Goal: Task Accomplishment & Management: Manage account settings

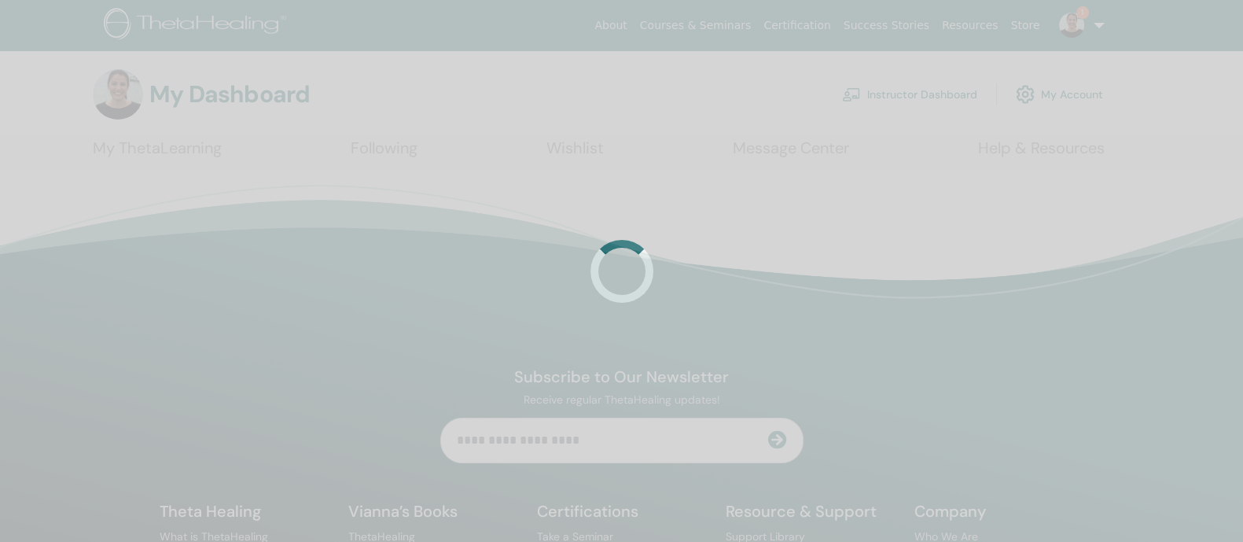
scroll to position [109492, 0]
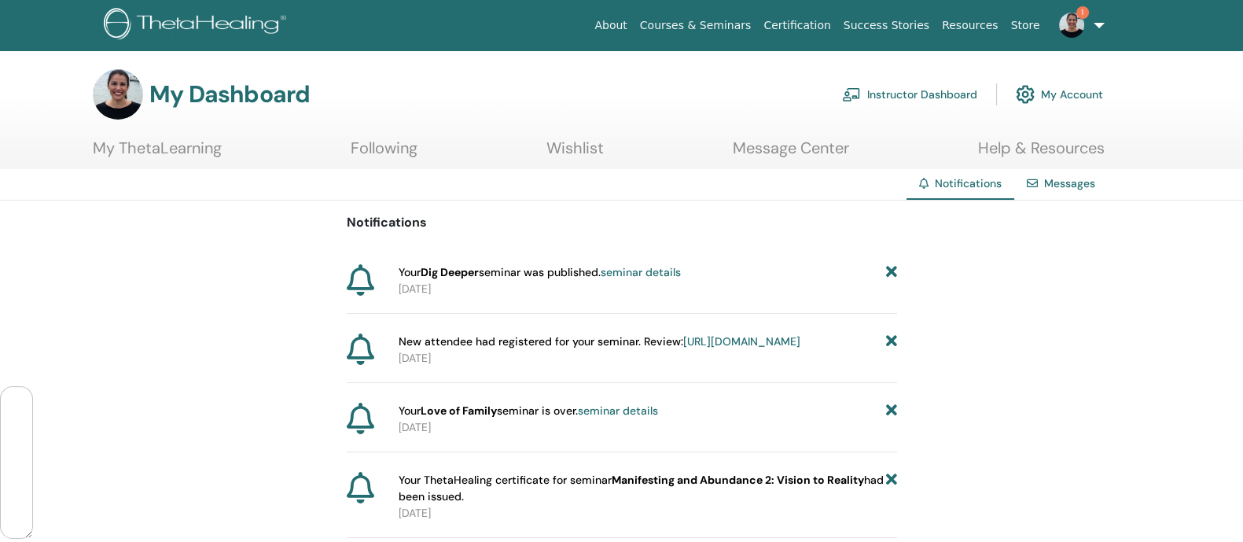
click at [916, 92] on link "Instructor Dashboard" at bounding box center [909, 94] width 135 height 35
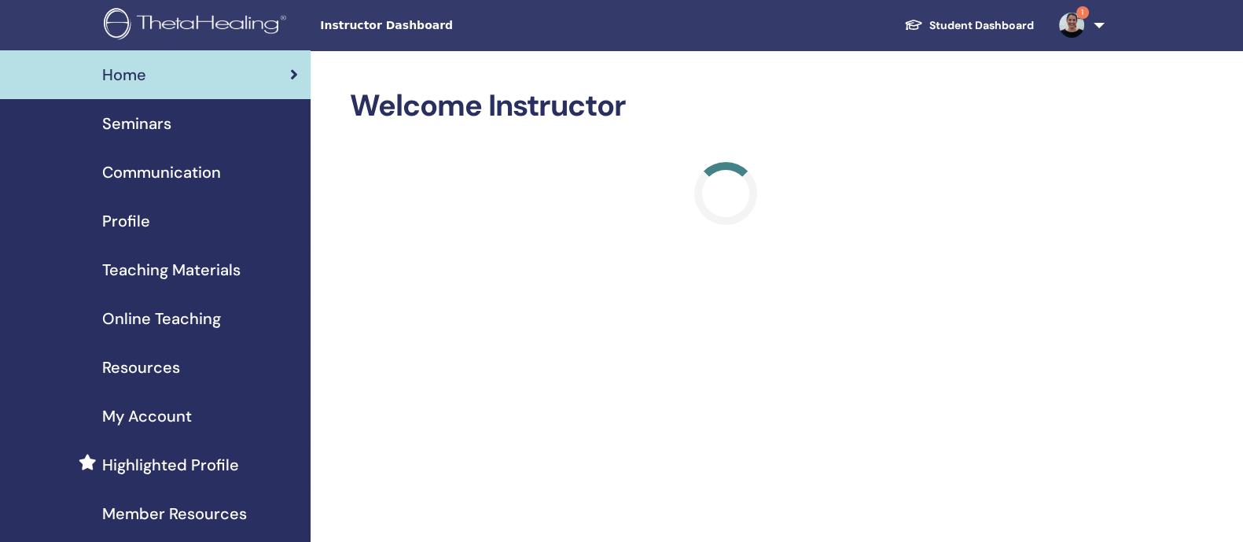
scroll to position [109492, 0]
click at [141, 121] on span "Seminars" at bounding box center [136, 124] width 69 height 24
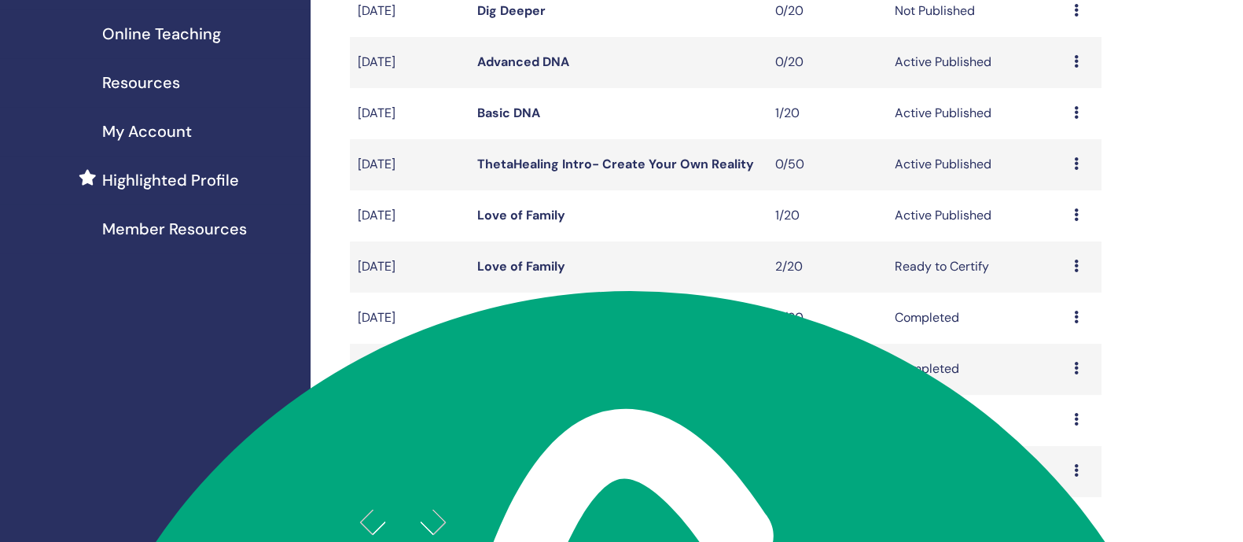
scroll to position [296, 0]
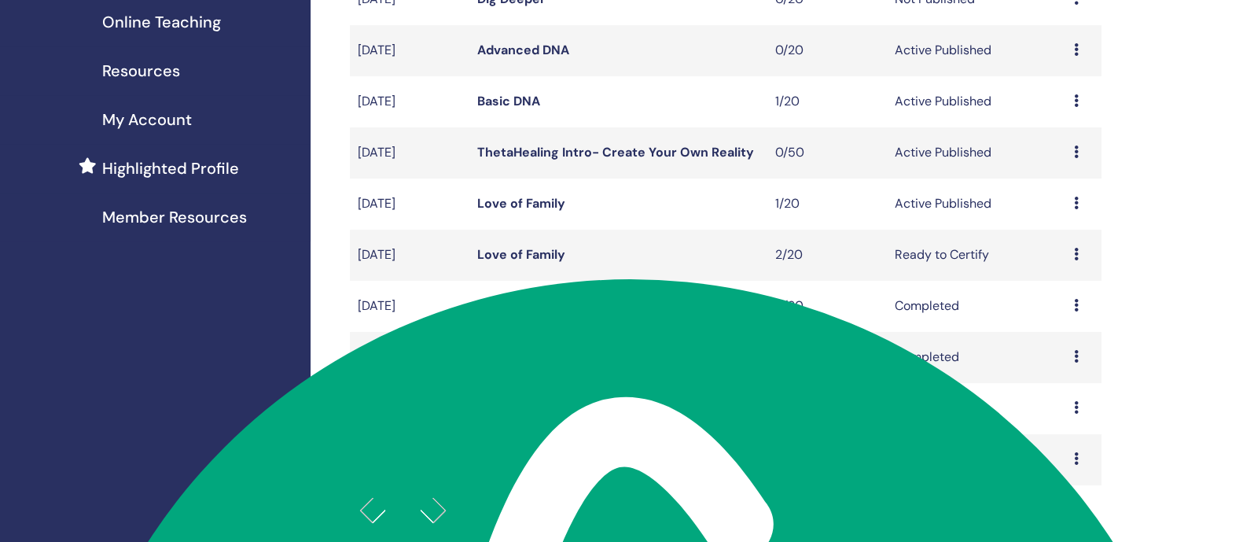
click at [1076, 209] on icon at bounding box center [1075, 202] width 5 height 13
click at [1065, 277] on link "Attendees" at bounding box center [1058, 281] width 60 height 17
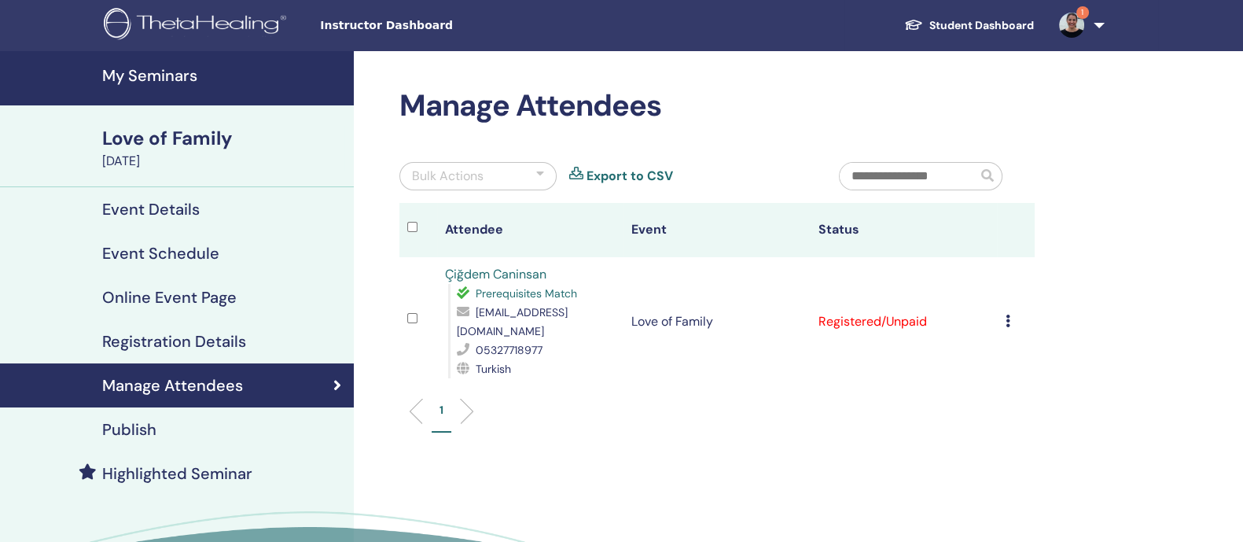
scroll to position [109492, 0]
click at [1006, 322] on icon at bounding box center [1007, 320] width 5 height 13
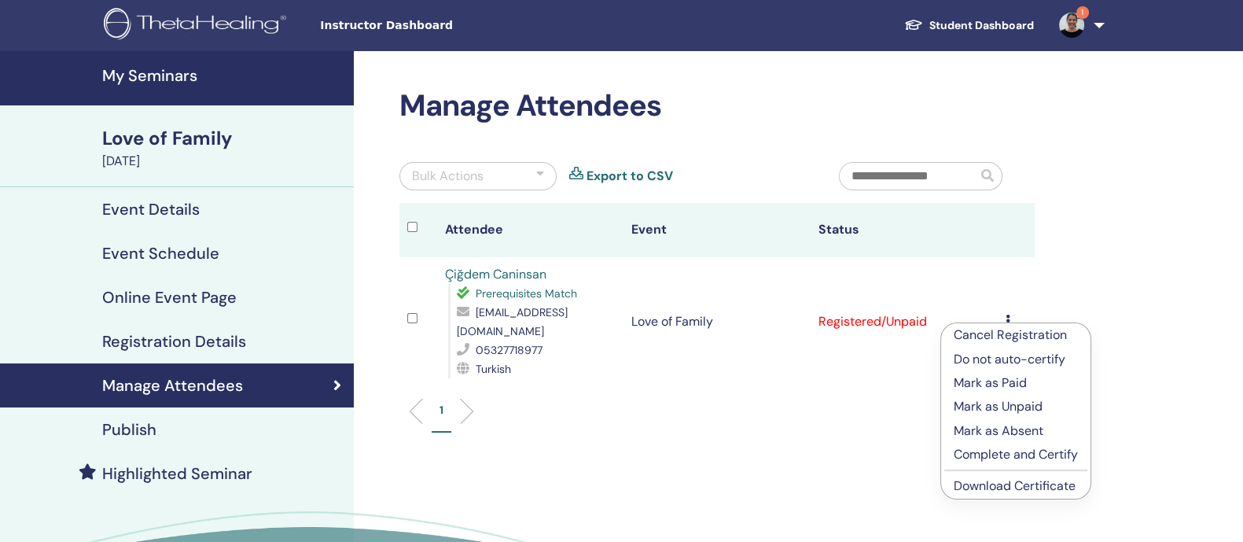
click at [1012, 452] on p "Complete and Certify" at bounding box center [1015, 454] width 124 height 19
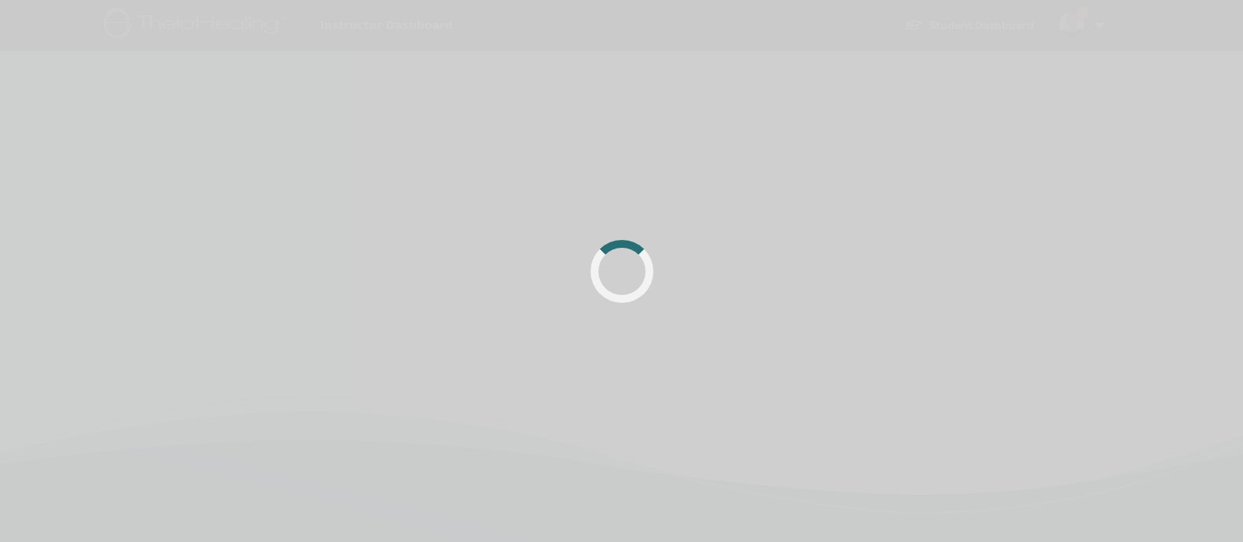
scroll to position [109492, 0]
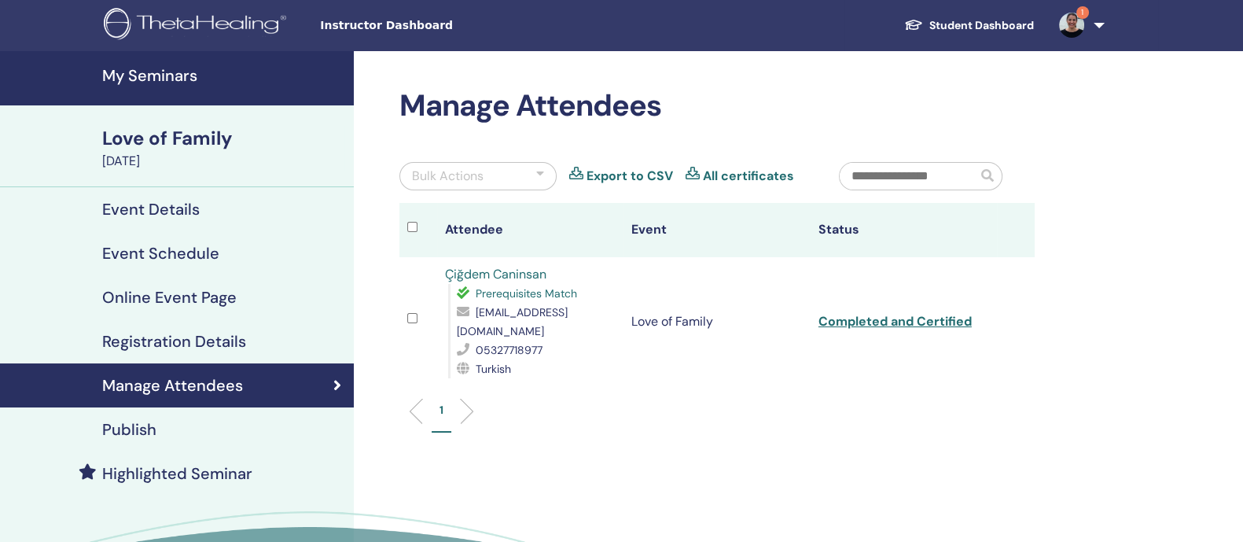
click at [159, 73] on h4 "My Seminars" at bounding box center [223, 75] width 242 height 19
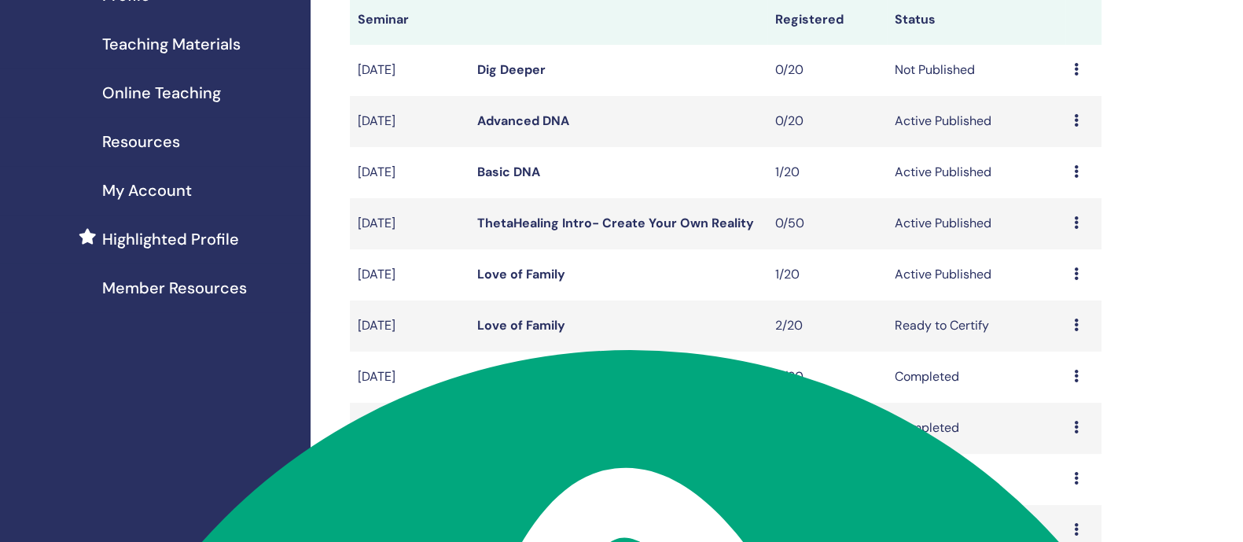
scroll to position [248, 0]
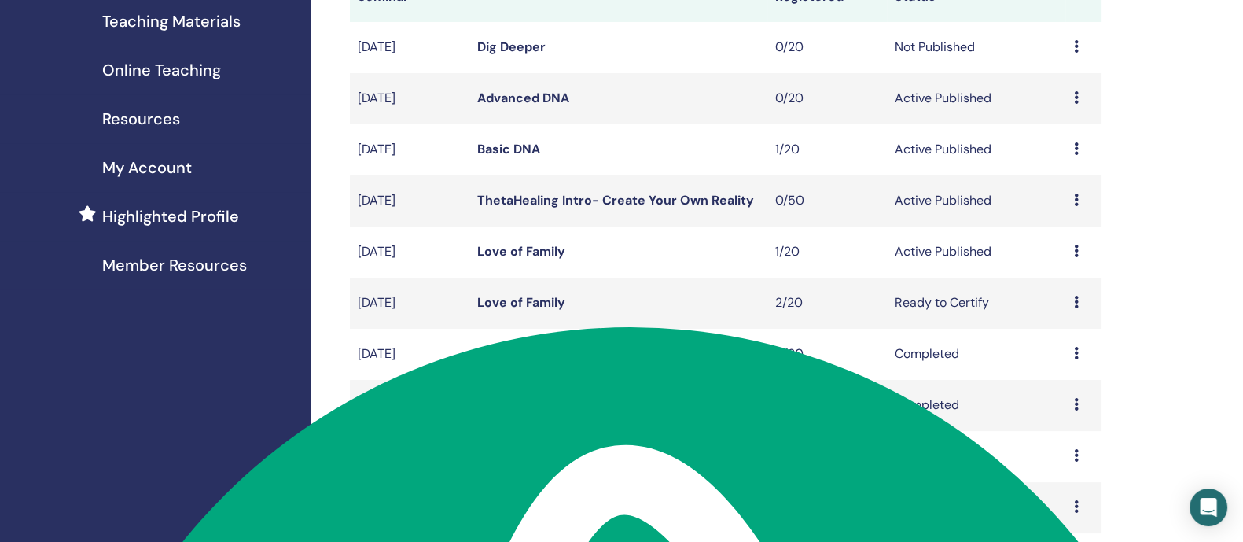
click at [1073, 308] on icon at bounding box center [1075, 302] width 5 height 13
click at [1069, 383] on link "Attendees" at bounding box center [1055, 381] width 60 height 17
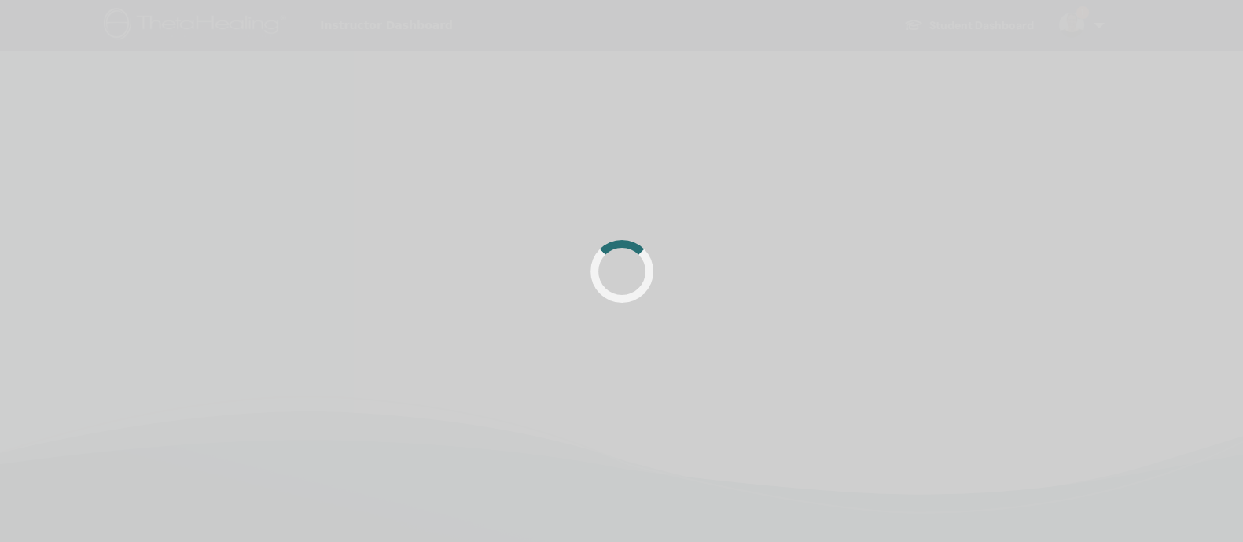
scroll to position [109492, 0]
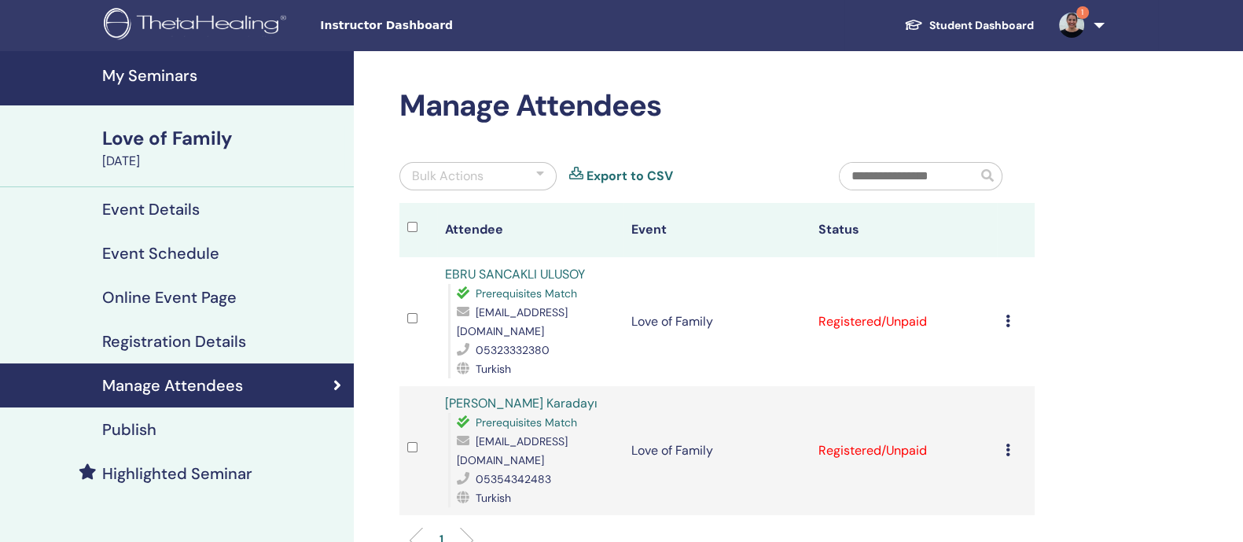
click at [1006, 314] on icon at bounding box center [1007, 320] width 5 height 13
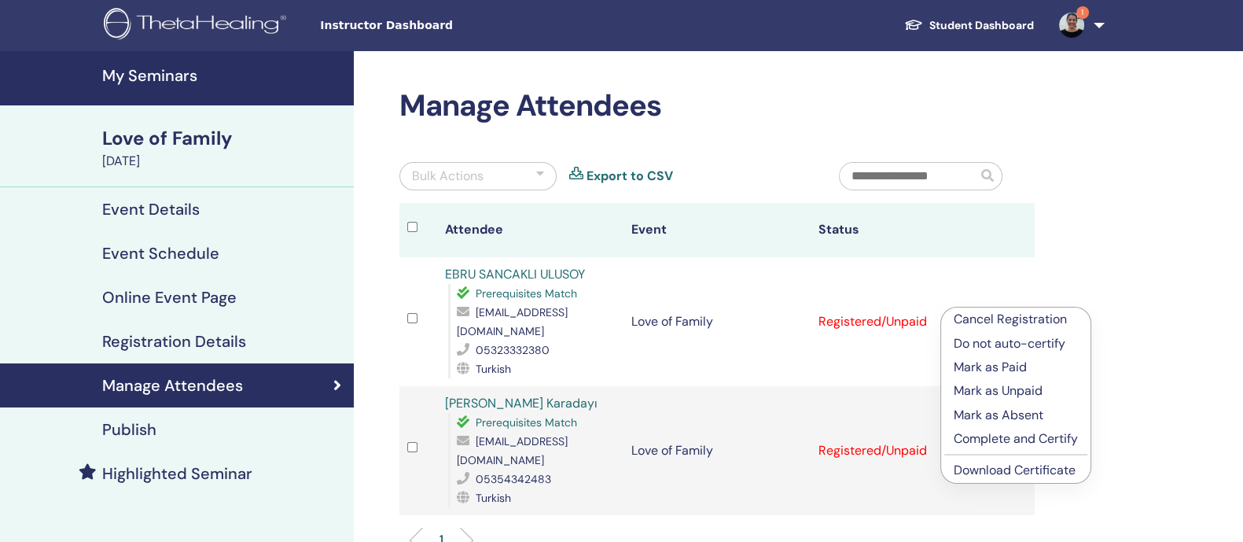
click at [1012, 433] on p "Complete and Certify" at bounding box center [1015, 438] width 124 height 19
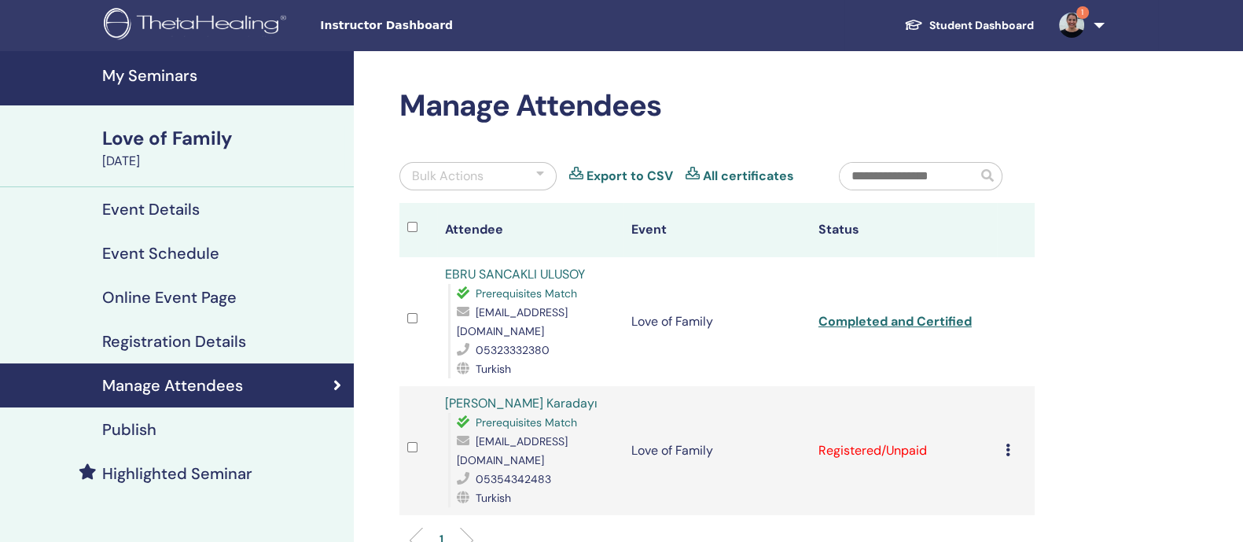
scroll to position [109492, 0]
click at [1005, 443] on icon at bounding box center [1007, 449] width 5 height 13
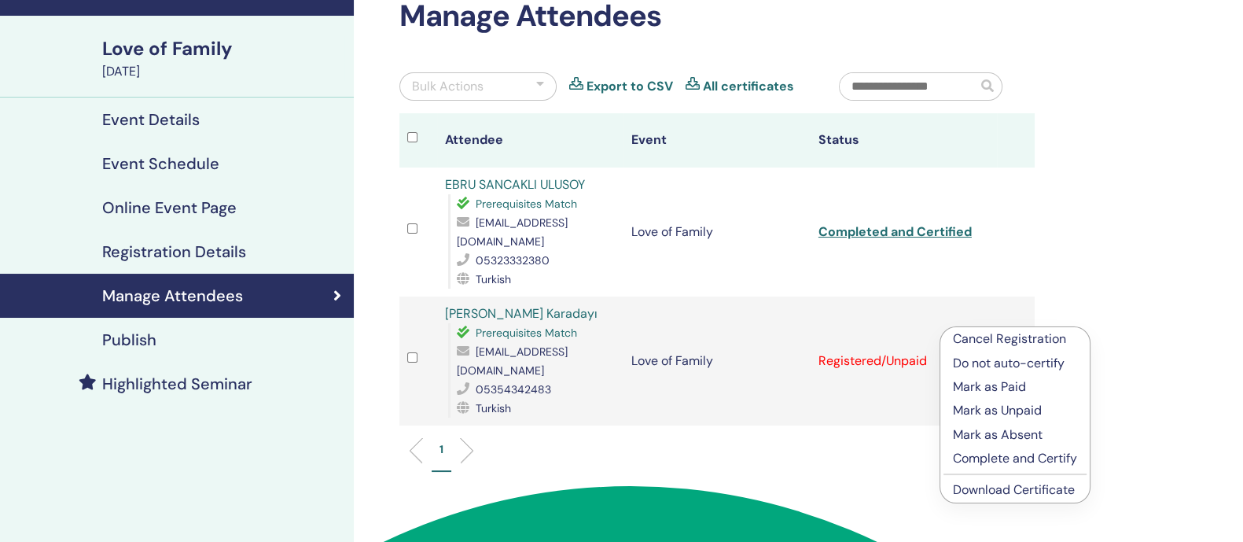
scroll to position [176, 0]
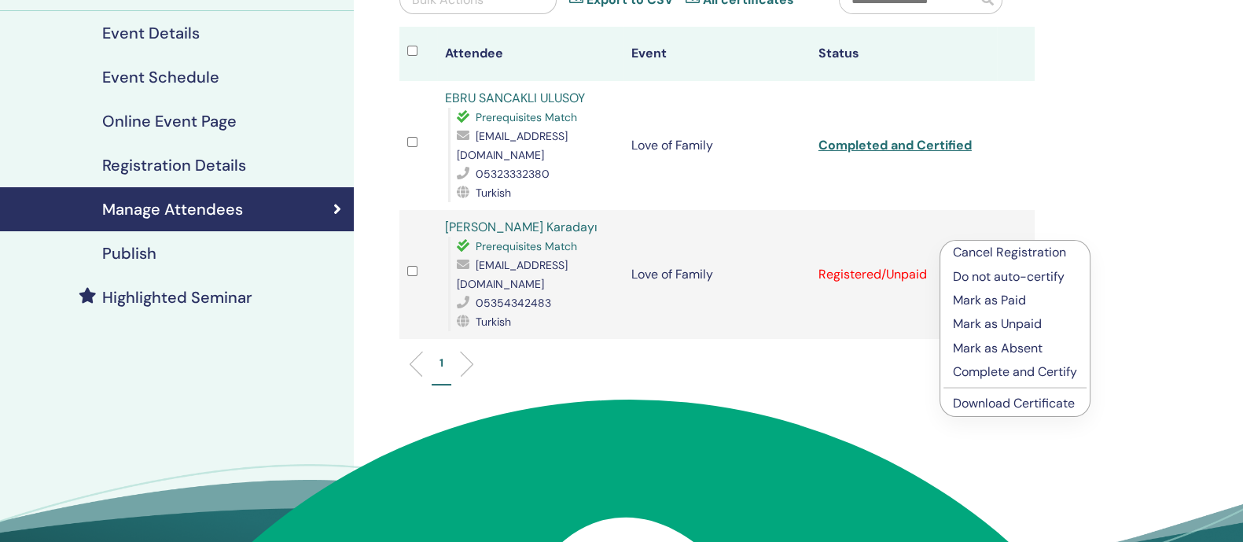
click at [1066, 375] on p "Complete and Certify" at bounding box center [1015, 371] width 124 height 19
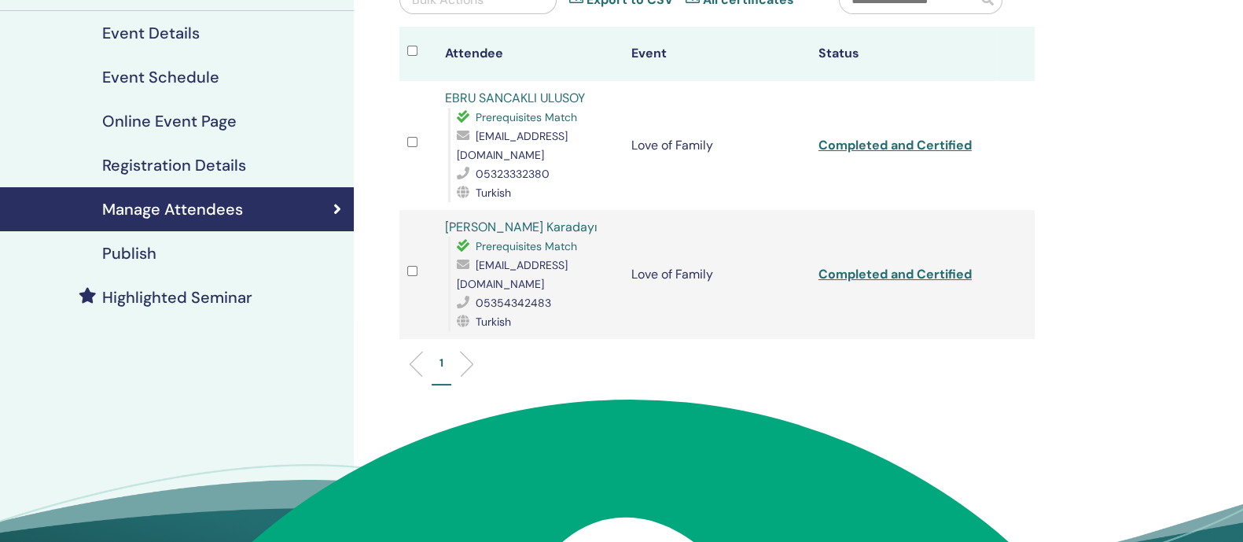
scroll to position [109492, 0]
